Goal: Transaction & Acquisition: Purchase product/service

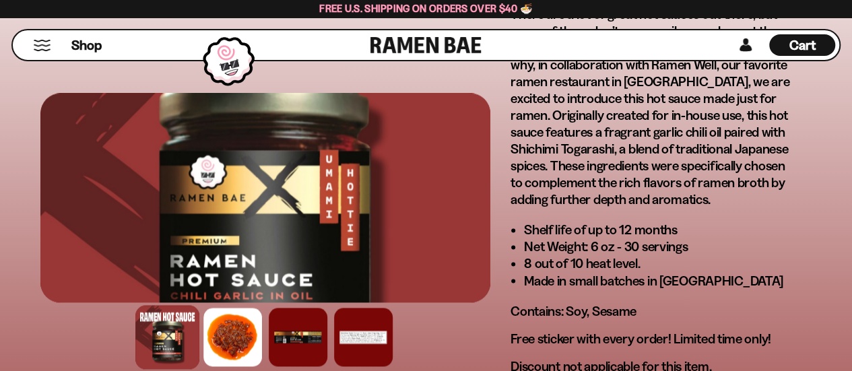
scroll to position [1010, 0]
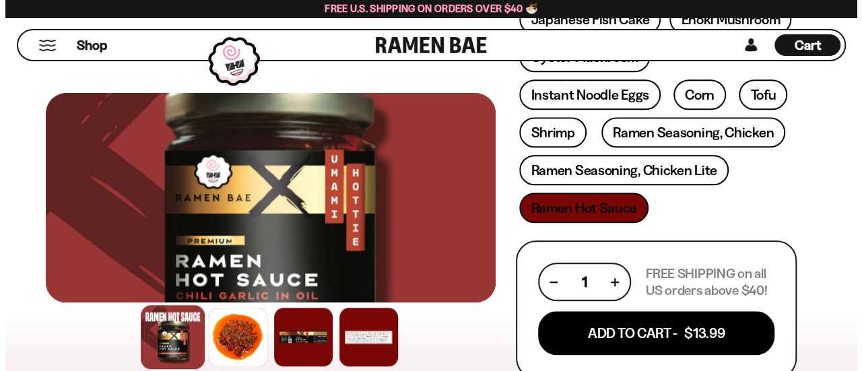
scroll to position [673, 0]
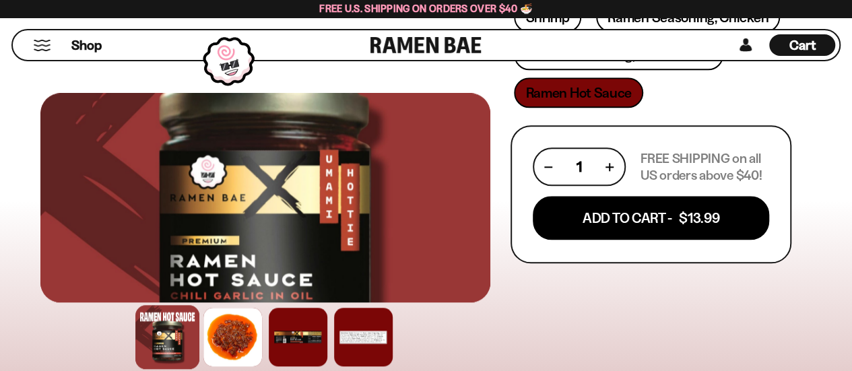
click at [40, 44] on button "Mobile Menu Trigger" at bounding box center [42, 45] width 18 height 11
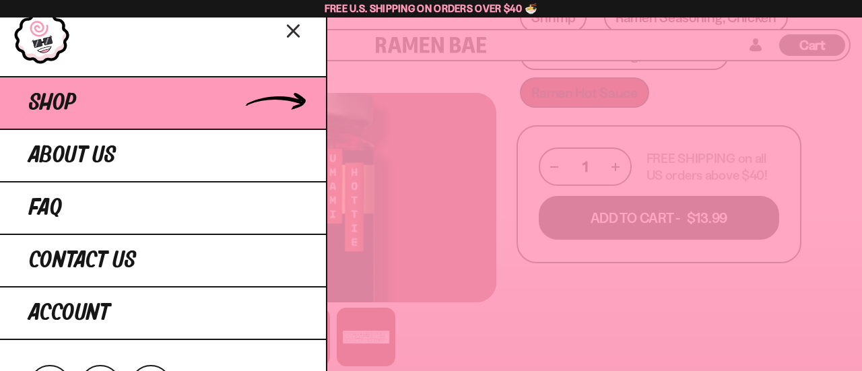
click at [184, 102] on link "Shop" at bounding box center [163, 102] width 326 height 53
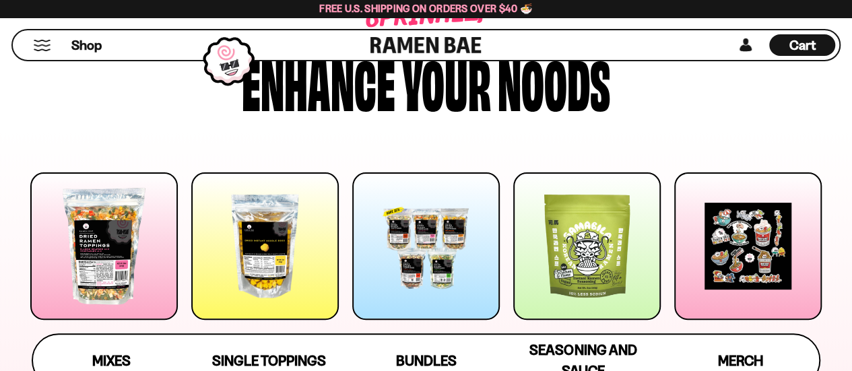
scroll to position [135, 0]
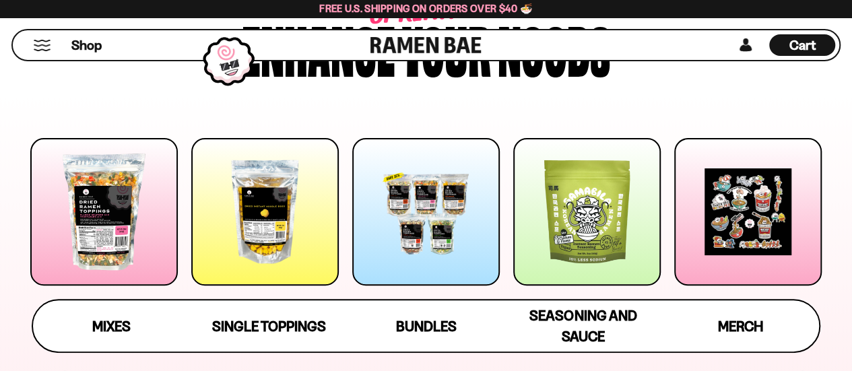
click at [396, 214] on div at bounding box center [425, 211] width 147 height 147
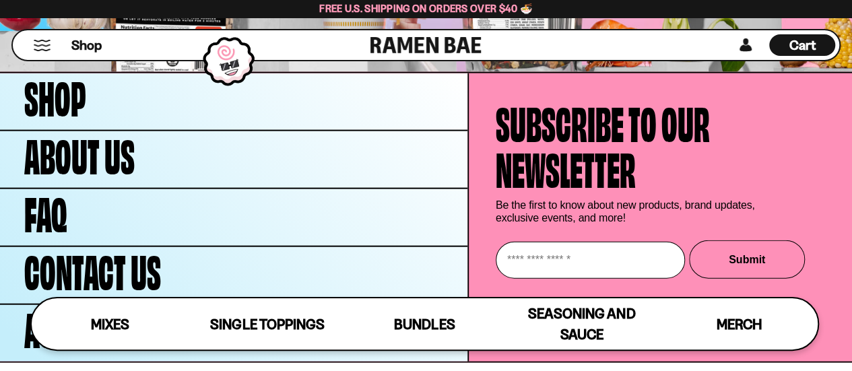
scroll to position [4019, 0]
